Goal: Find specific page/section: Find specific page/section

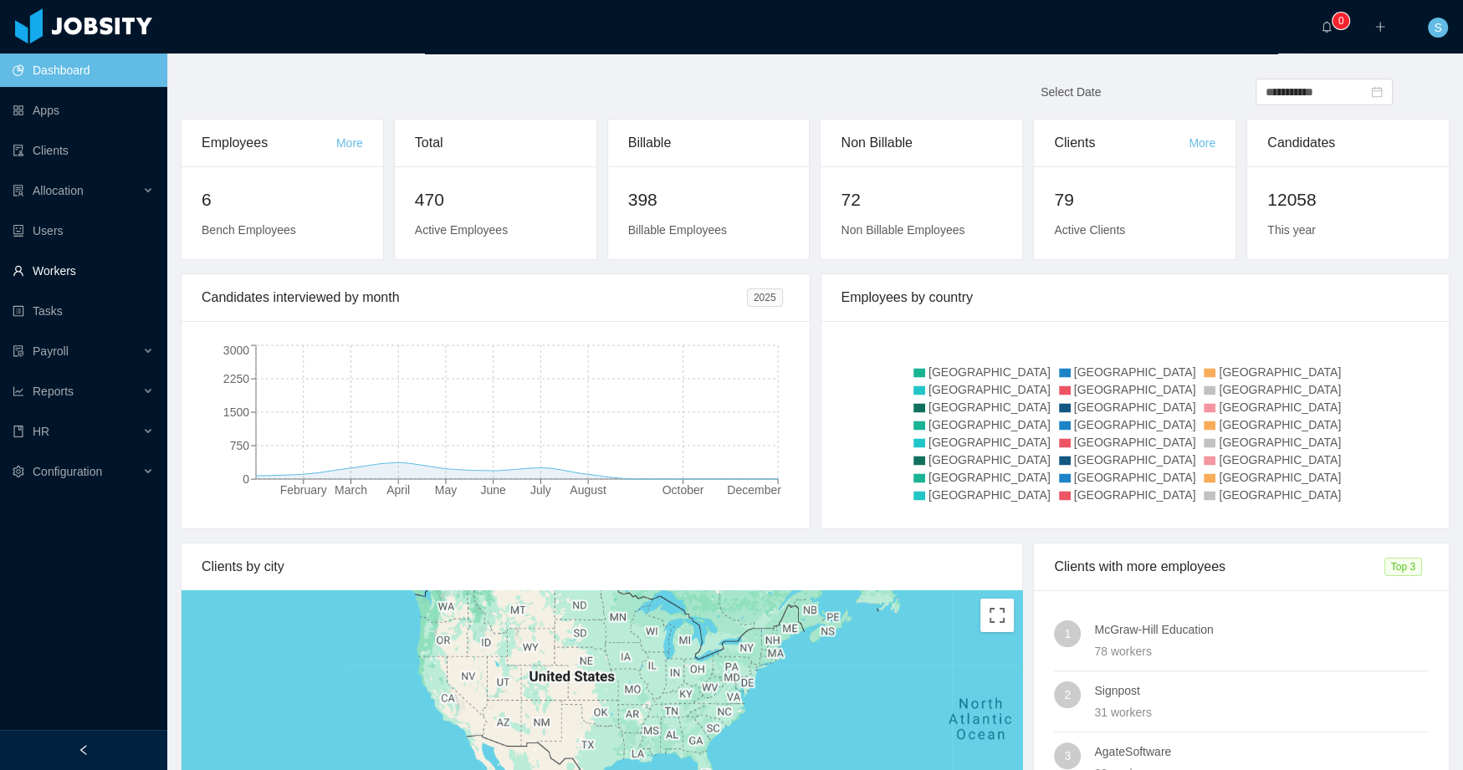
click at [64, 277] on link "Workers" at bounding box center [83, 270] width 141 height 33
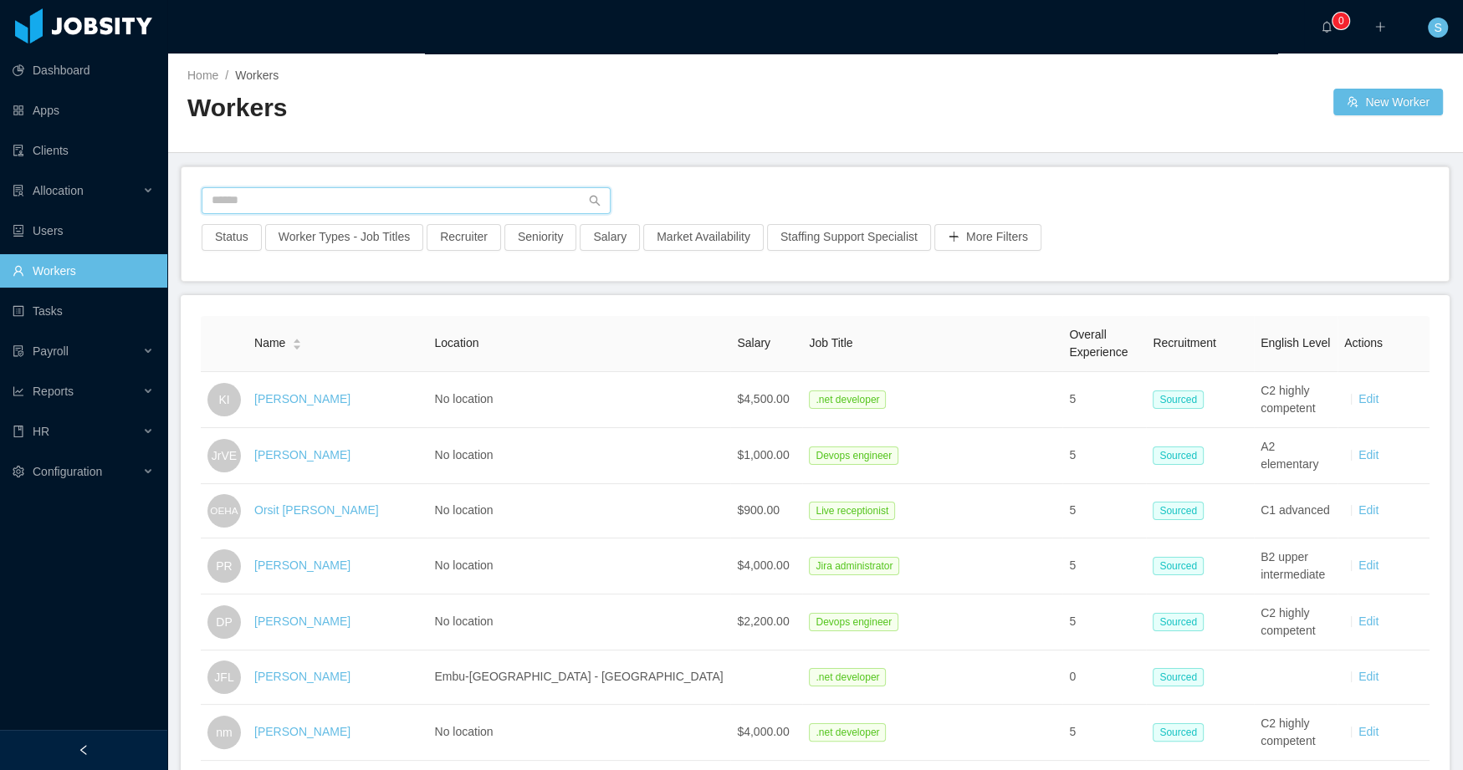
click at [315, 207] on input "text" at bounding box center [406, 200] width 409 height 27
type input "**********"
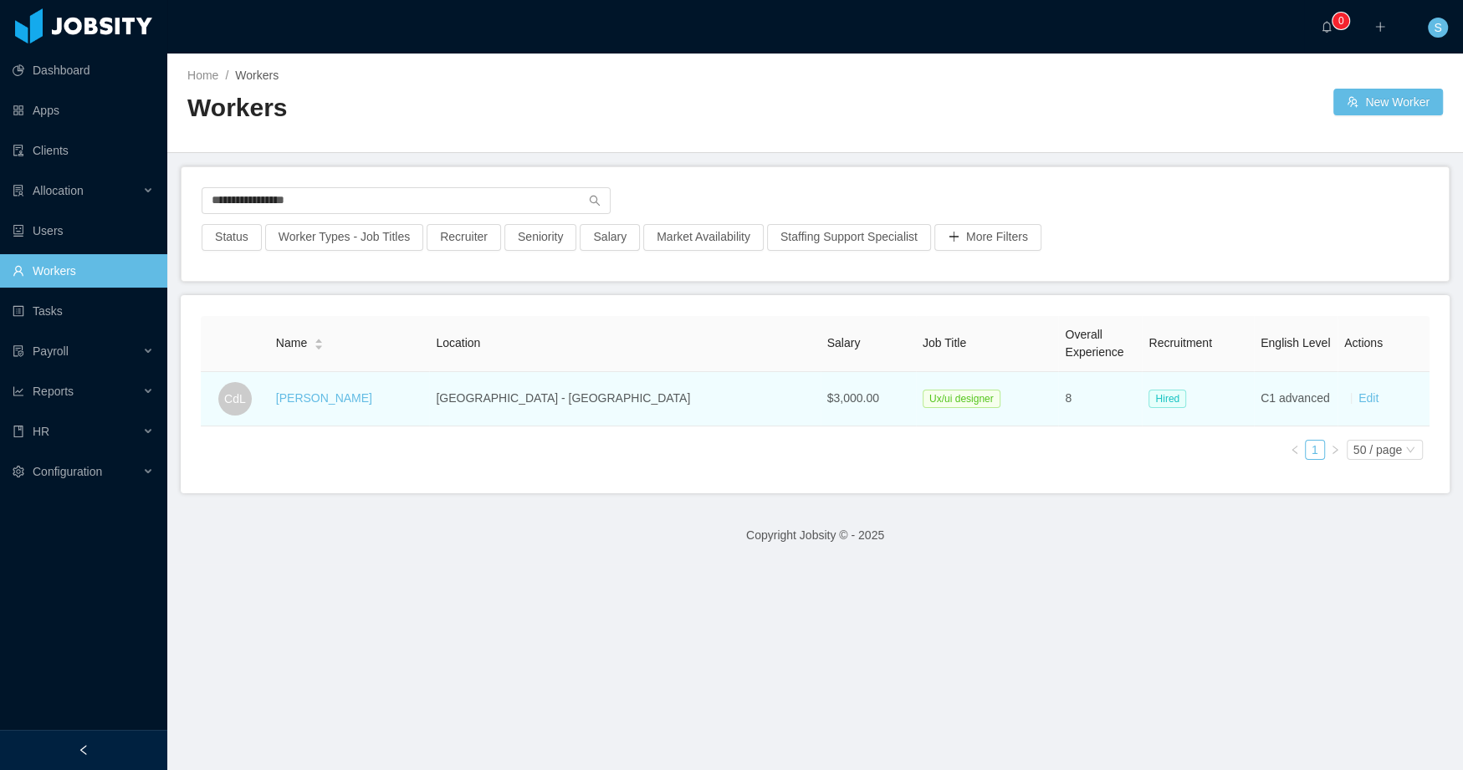
click at [325, 386] on td "[PERSON_NAME]" at bounding box center [349, 399] width 161 height 54
click at [320, 402] on link "[PERSON_NAME]" at bounding box center [324, 397] width 96 height 13
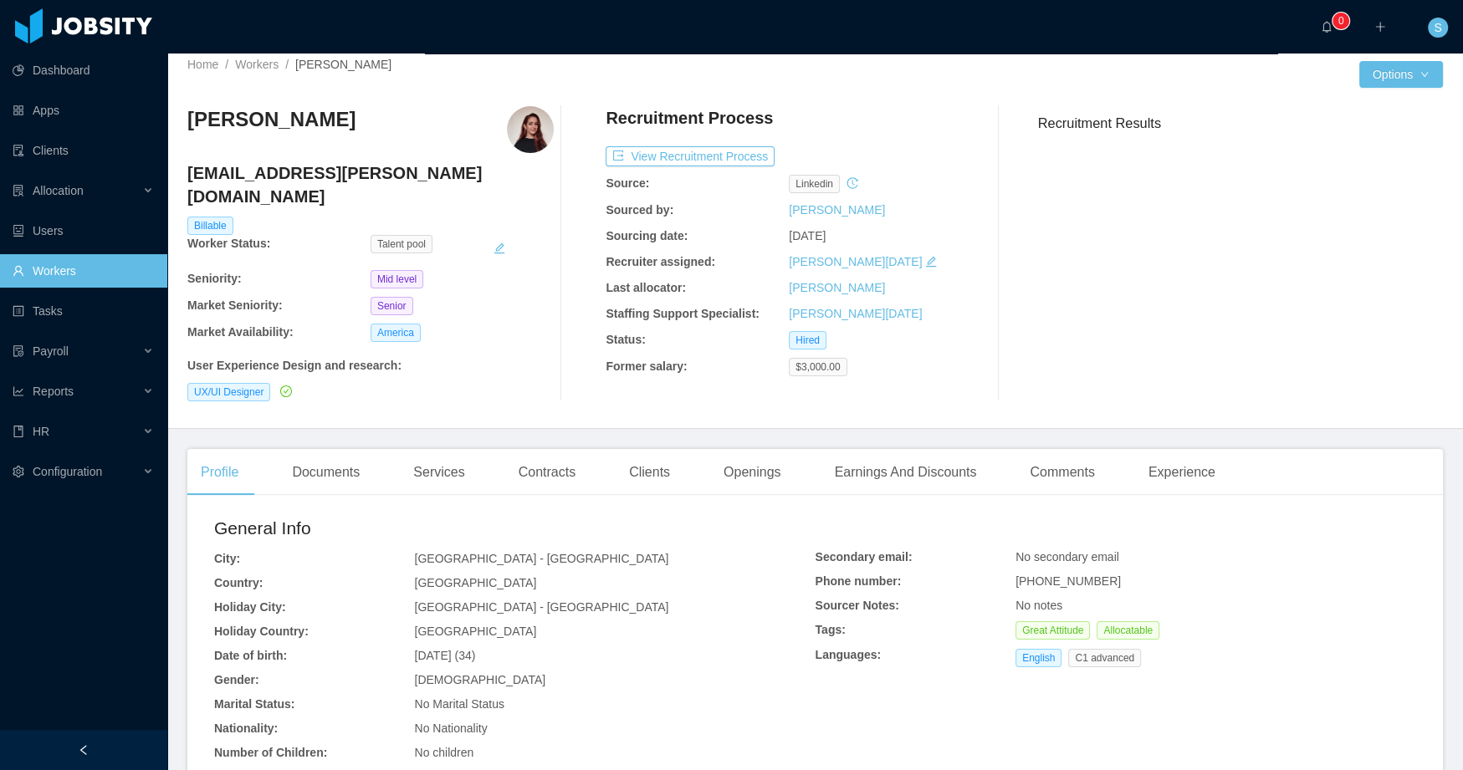
scroll to position [26, 0]
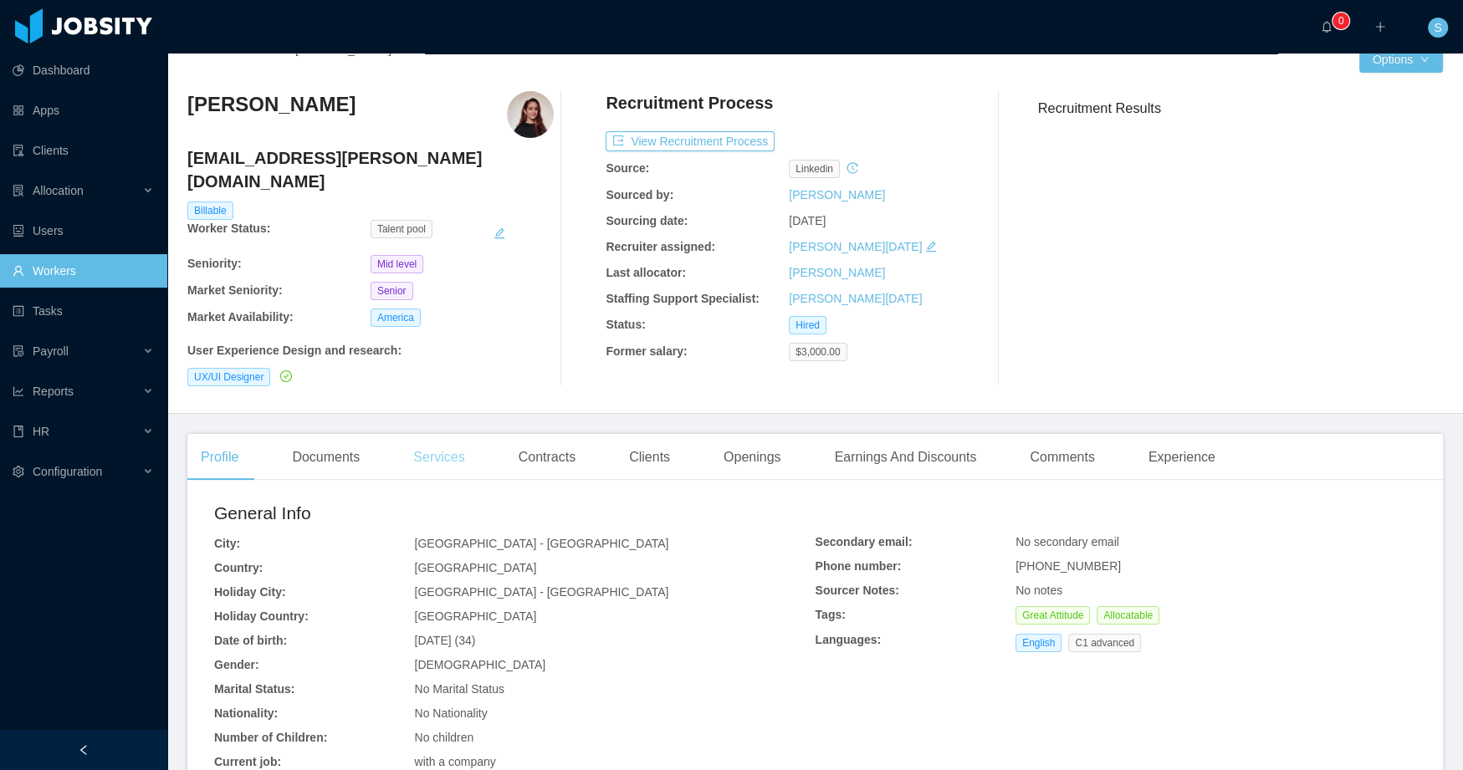
click at [429, 439] on div "Services" at bounding box center [439, 457] width 78 height 47
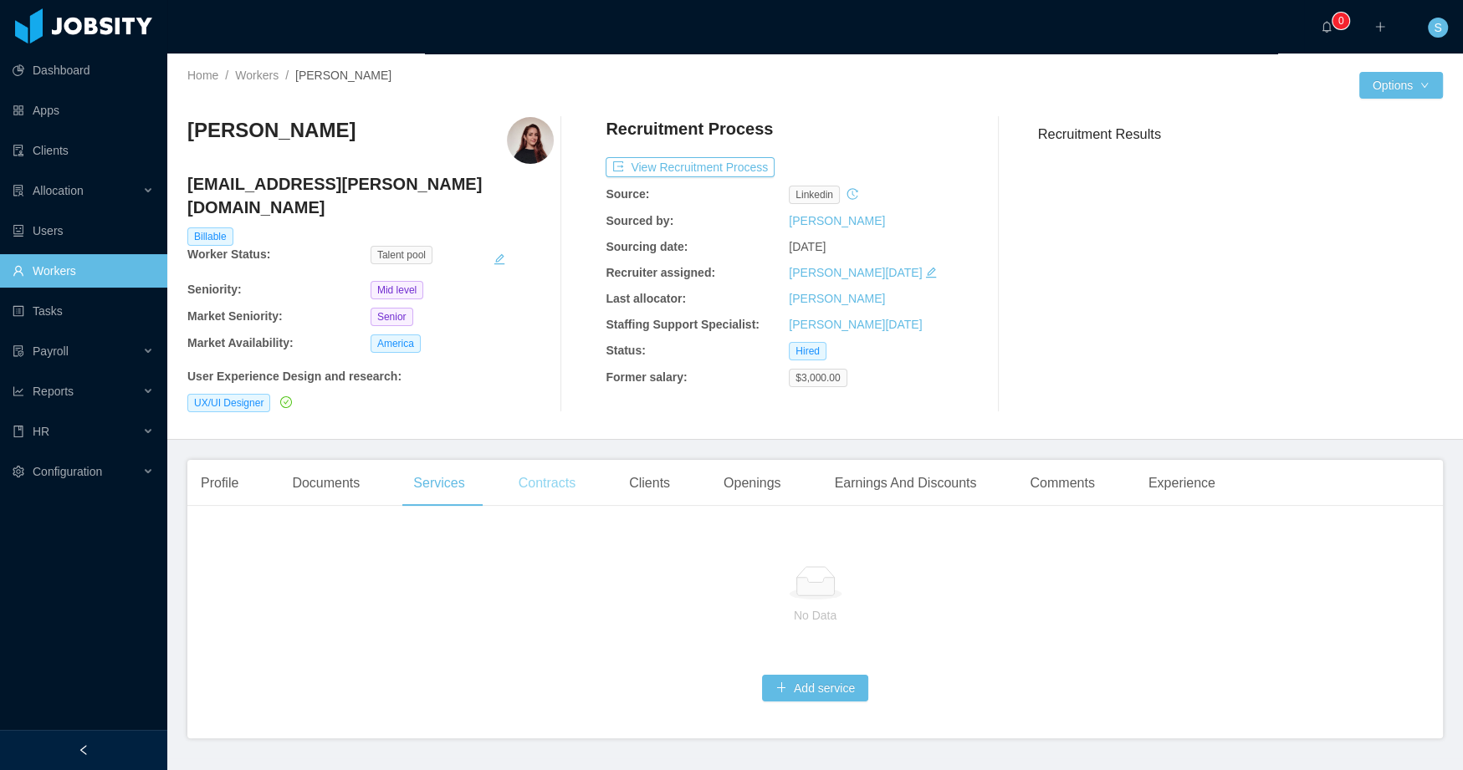
click at [537, 464] on div "Contracts" at bounding box center [547, 483] width 84 height 47
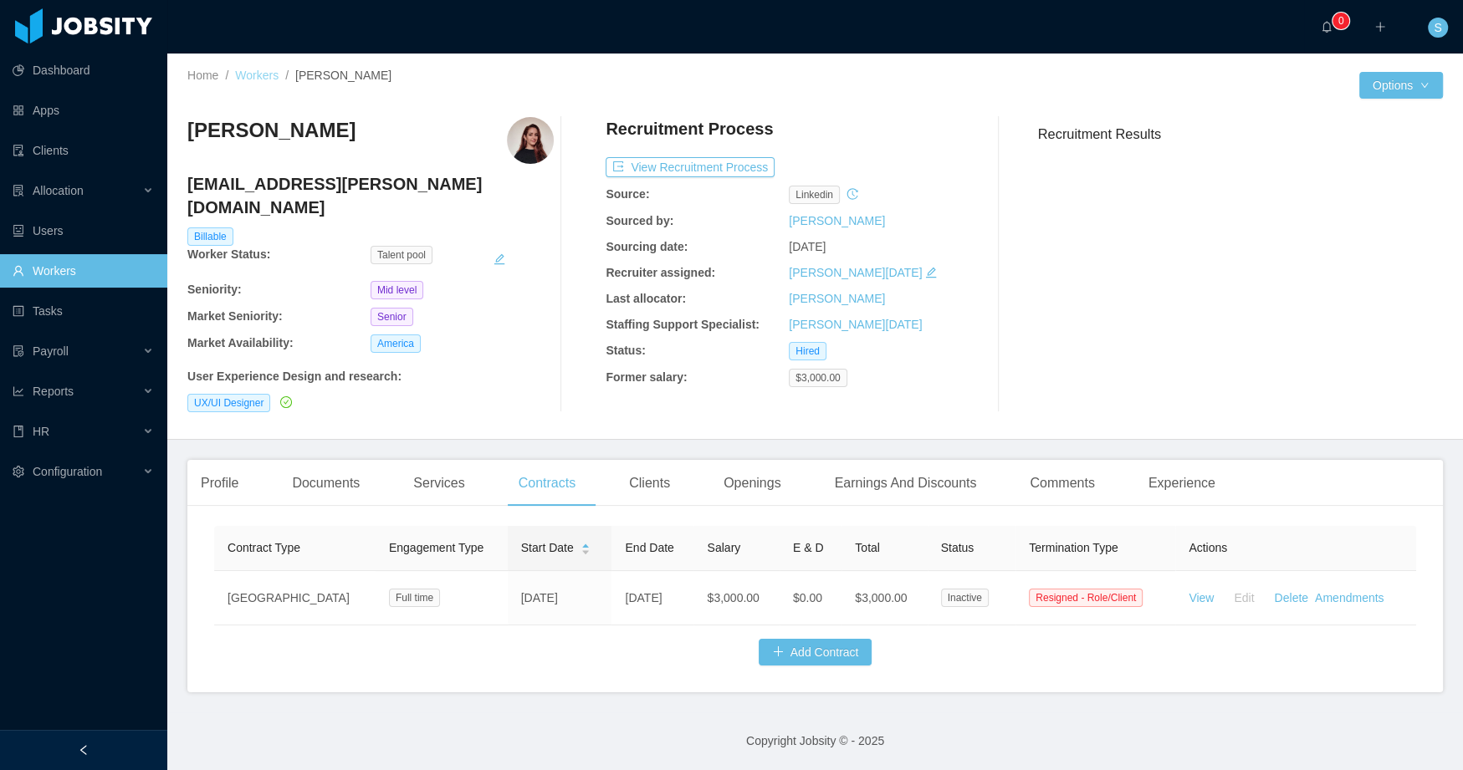
click at [251, 74] on link "Workers" at bounding box center [256, 75] width 43 height 13
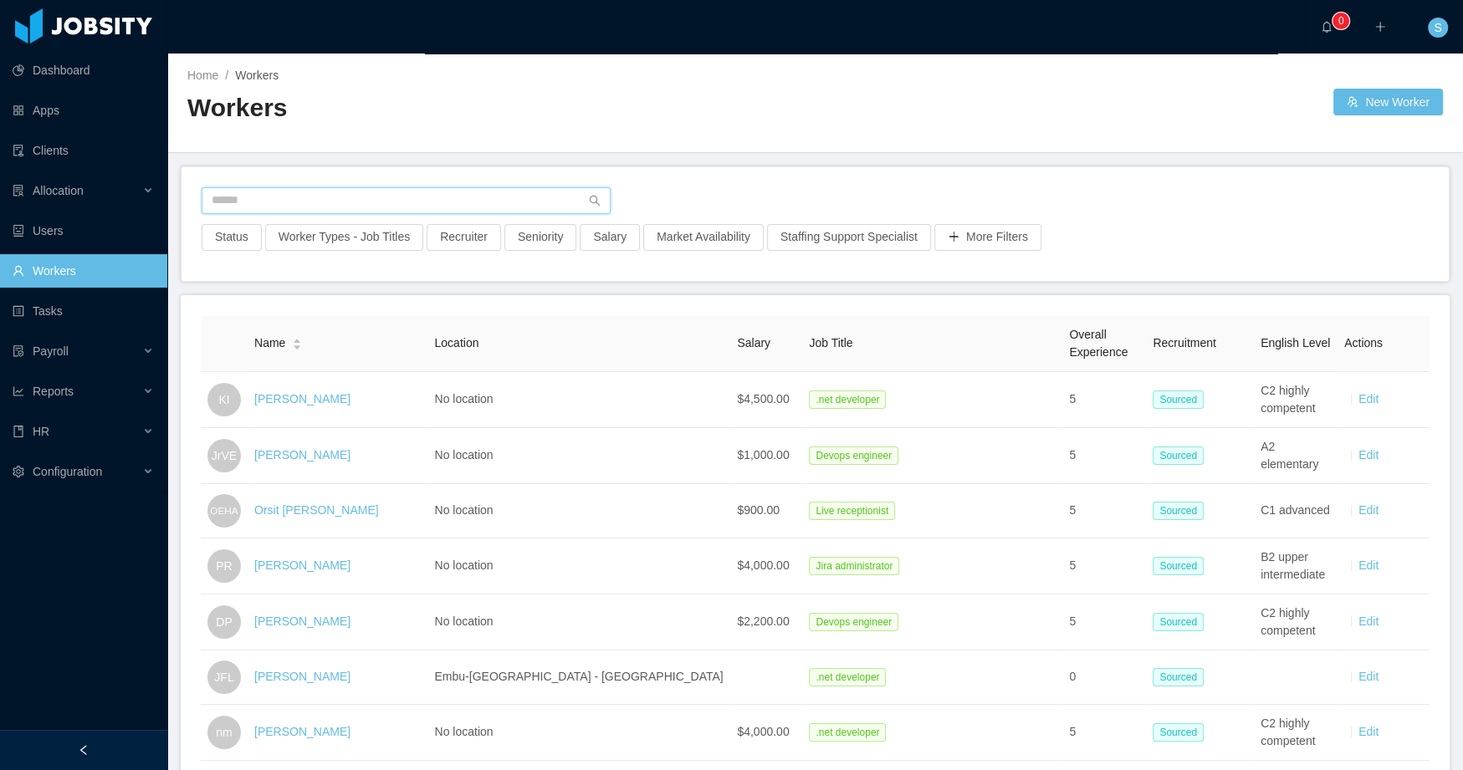
click at [291, 195] on input "text" at bounding box center [406, 200] width 409 height 27
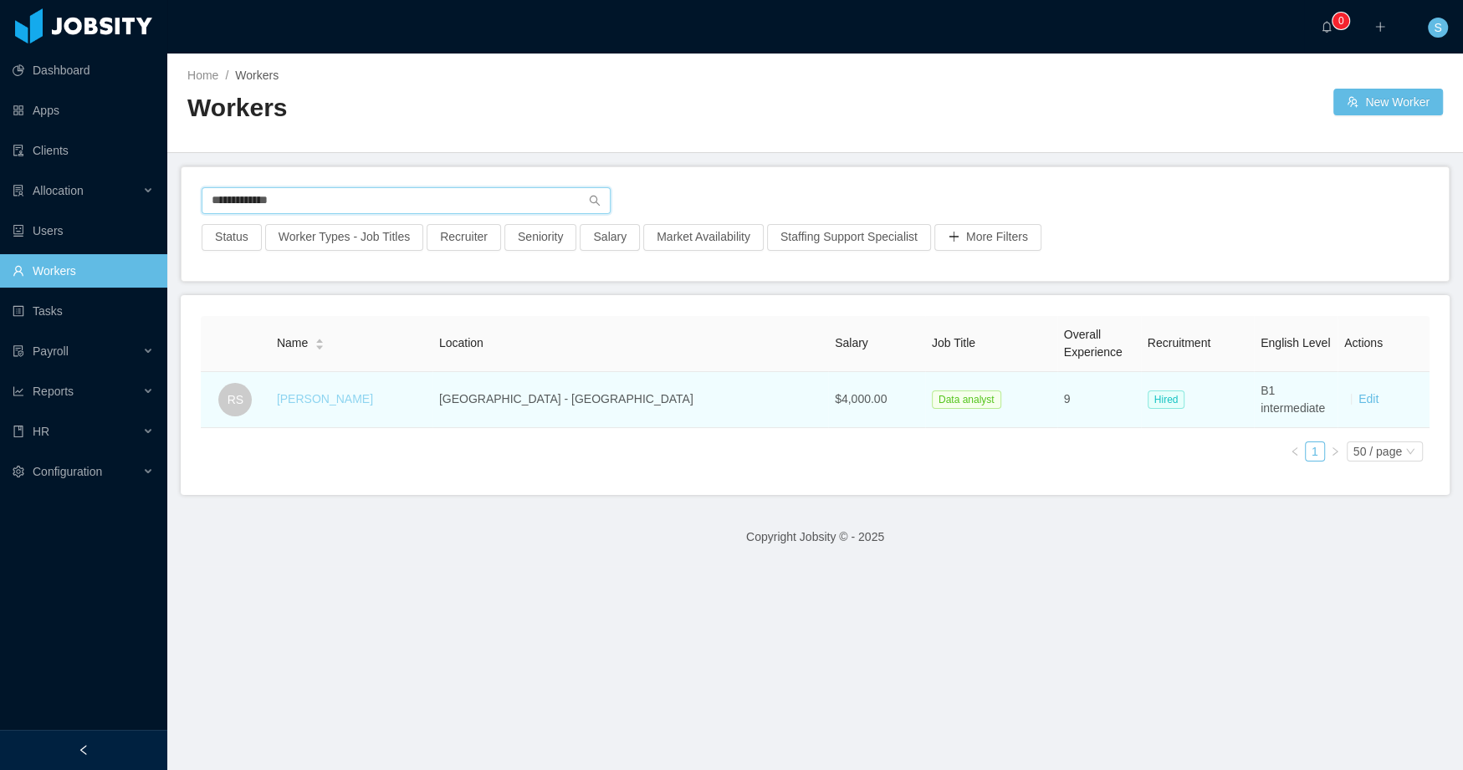
type input "**********"
click at [341, 397] on link "[PERSON_NAME]" at bounding box center [325, 398] width 96 height 13
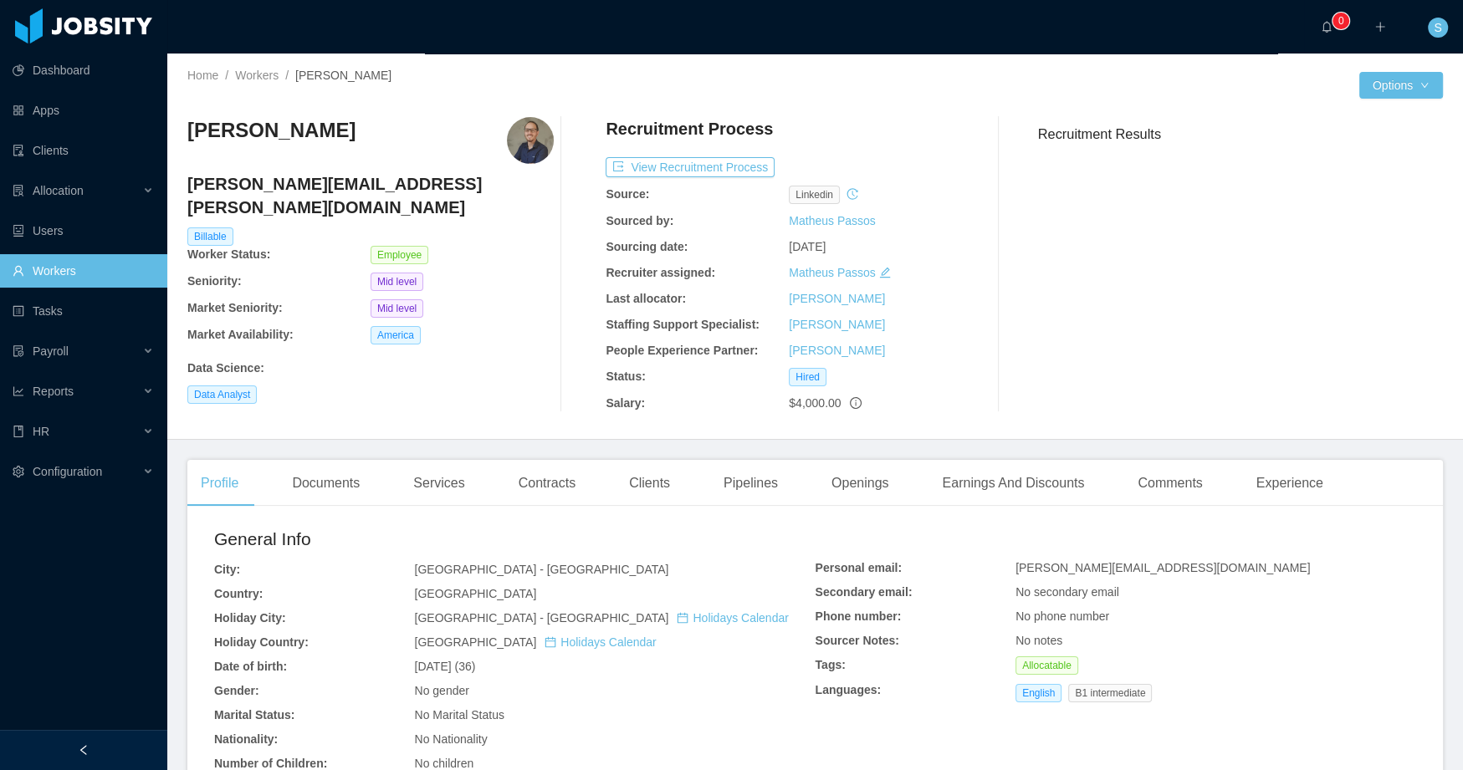
click at [527, 141] on img at bounding box center [530, 140] width 47 height 47
click at [527, 149] on img at bounding box center [530, 140] width 47 height 47
click at [533, 130] on img at bounding box center [530, 140] width 47 height 47
click at [533, 129] on img at bounding box center [530, 140] width 47 height 47
click at [535, 126] on img at bounding box center [530, 140] width 47 height 47
